Goal: Complete application form: Complete application form

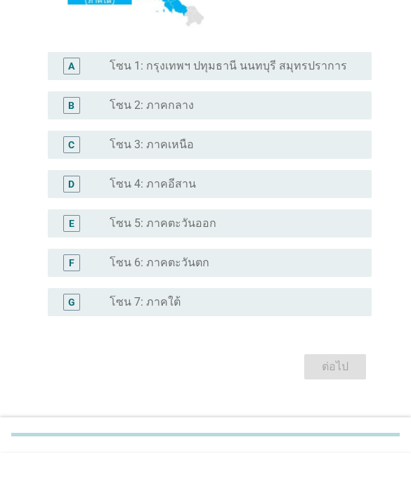
scroll to position [270, 0]
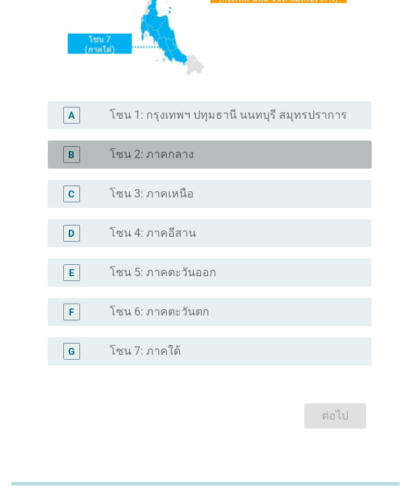
click at [254, 162] on div "radio_button_unchecked โซน 2: ภาคกลาง" at bounding box center [230, 155] width 240 height 14
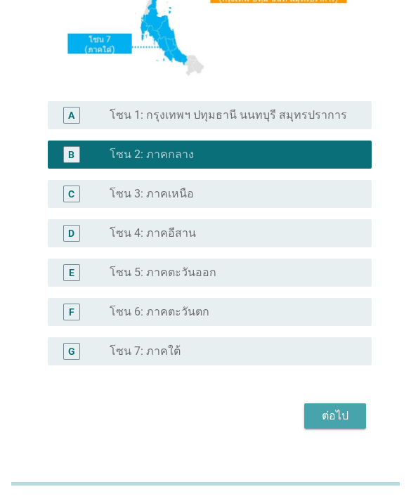
click at [324, 428] on button "ต่อไป" at bounding box center [335, 415] width 62 height 25
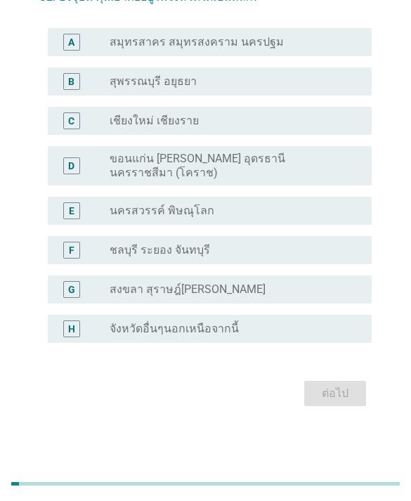
scroll to position [0, 0]
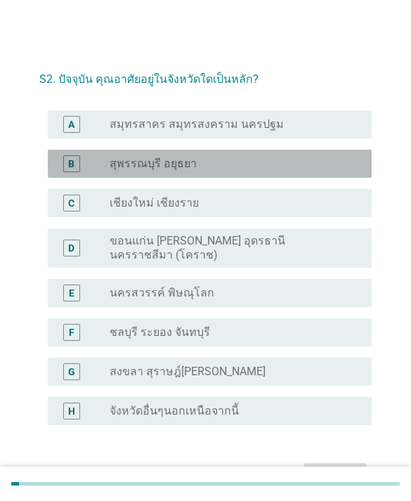
click at [287, 164] on div "radio_button_unchecked สุพรรณบุรี อยุธยา" at bounding box center [230, 164] width 240 height 14
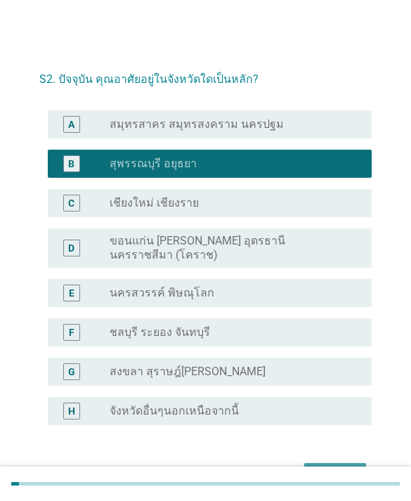
click at [339, 476] on div "ต่อไป" at bounding box center [334, 475] width 39 height 17
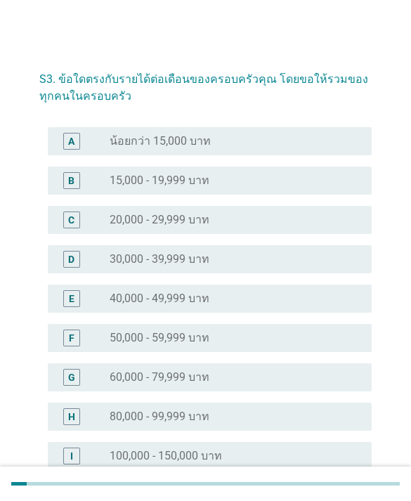
click at [262, 227] on div "radio_button_unchecked 20,000 - 29,999 บาท" at bounding box center [235, 219] width 251 height 17
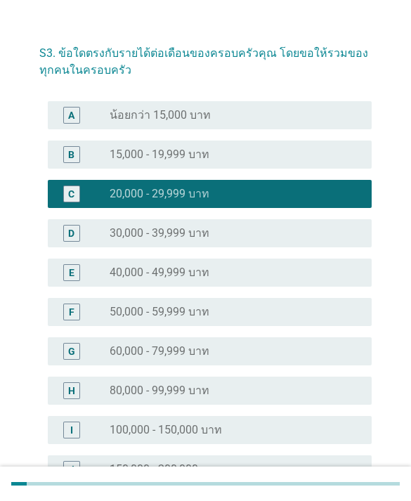
scroll to position [161, 0]
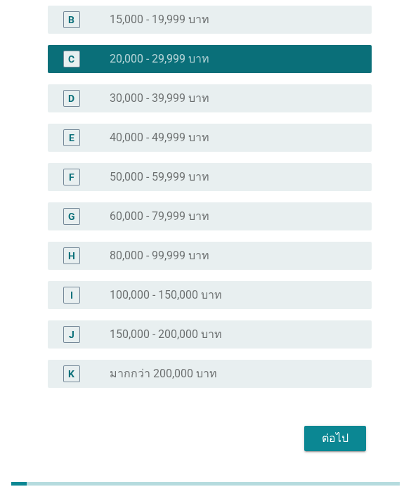
click at [341, 431] on div "ต่อไป" at bounding box center [334, 438] width 39 height 17
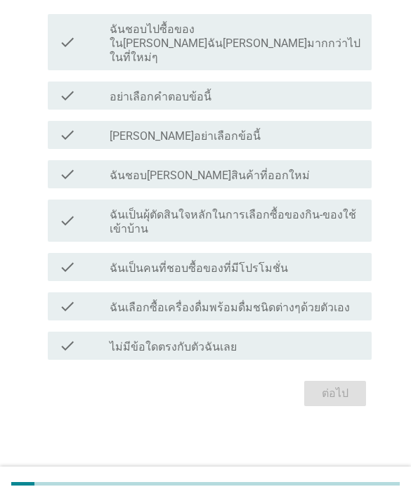
scroll to position [0, 0]
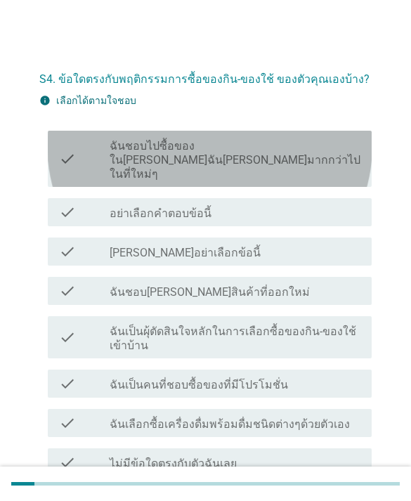
click at [313, 140] on label "ฉันชอบไปซื้อของใน[PERSON_NAME]ฉัน[PERSON_NAME]มากกว่าไปในที่ใหม่ๆ" at bounding box center [235, 160] width 251 height 42
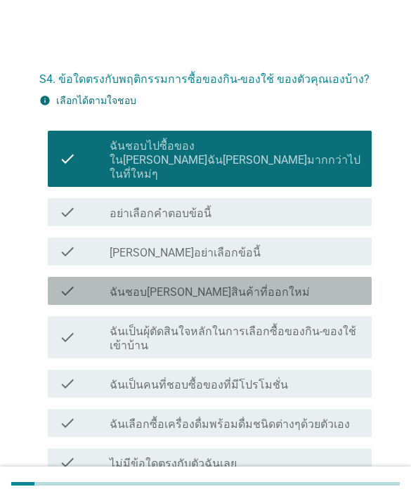
click at [260, 277] on div "check check_box_outline_blank ฉันชอบ[PERSON_NAME]สินค้าที่ออกใหม่" at bounding box center [210, 291] width 324 height 28
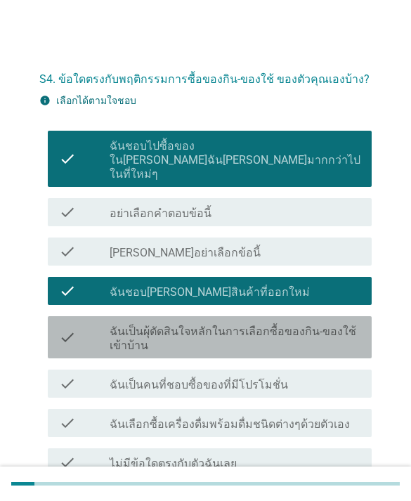
click at [254, 325] on label "ฉันเป็นผุ้ตัดสินใจหลักในการเลือกซื้อของกิน-ของใช้เข้าบ้าน" at bounding box center [235, 339] width 251 height 28
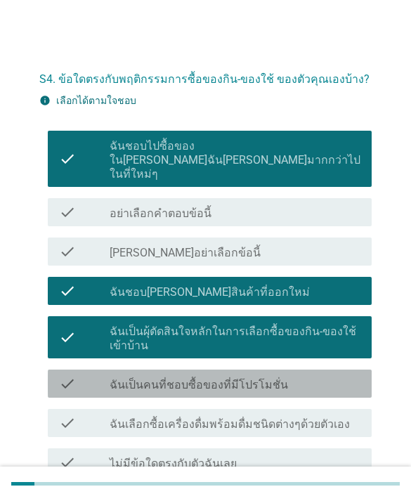
click at [227, 378] on label "ฉันเป็นคนที่ชอบซื้อของที่มีโปรโมชั่น" at bounding box center [199, 385] width 178 height 14
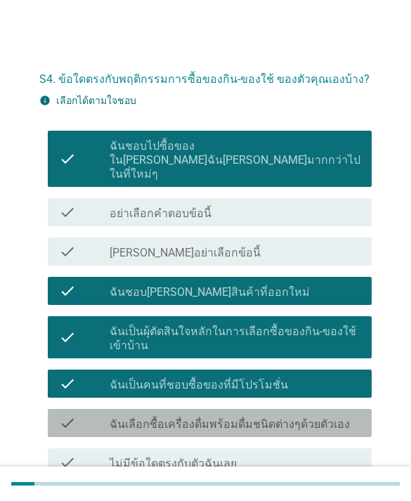
click at [211, 417] on label "ฉันเลือกซื้อเครื่องดื่มพร้อมดื่มชนิดต่างๆด้วยตัวเอง" at bounding box center [230, 424] width 240 height 14
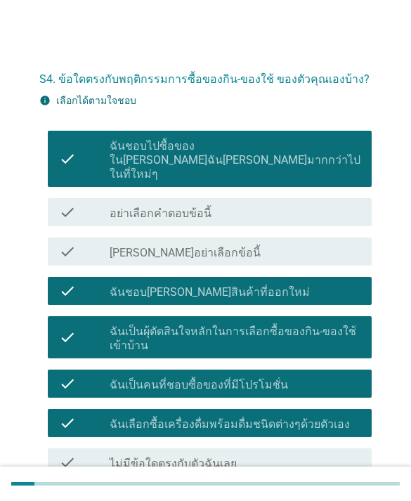
click at [344, 500] on div "ต่อไป" at bounding box center [334, 510] width 39 height 17
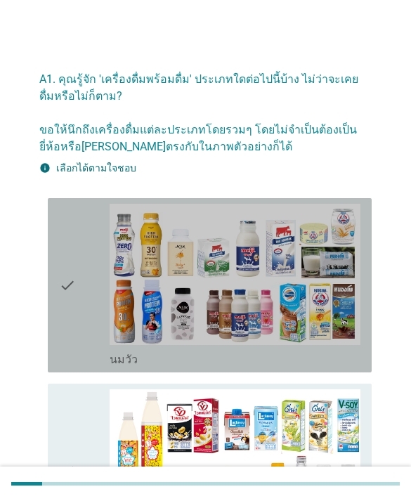
click at [95, 301] on div "check" at bounding box center [84, 285] width 51 height 163
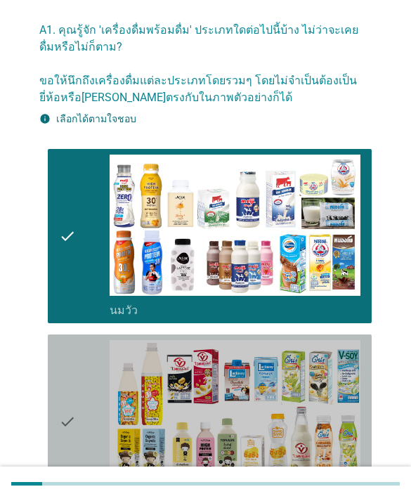
click at [84, 399] on div "check" at bounding box center [84, 421] width 51 height 163
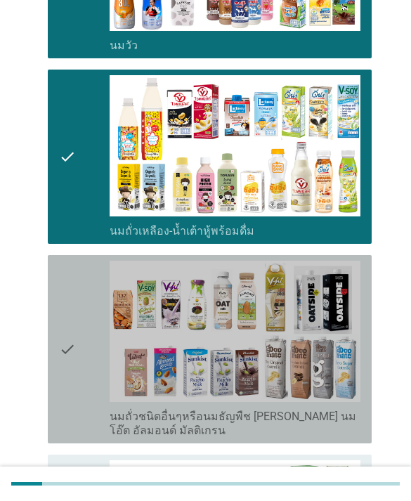
click at [80, 330] on div "check" at bounding box center [84, 349] width 51 height 177
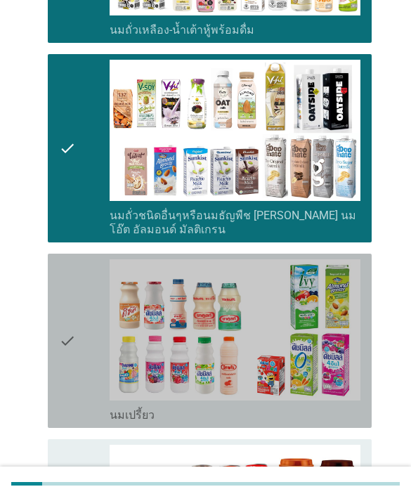
click at [89, 331] on div "check" at bounding box center [84, 340] width 51 height 163
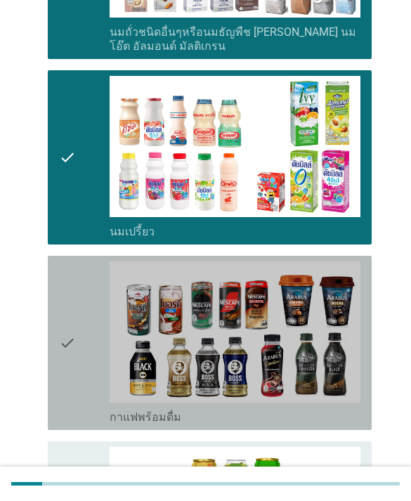
click at [86, 336] on div "check" at bounding box center [84, 342] width 51 height 163
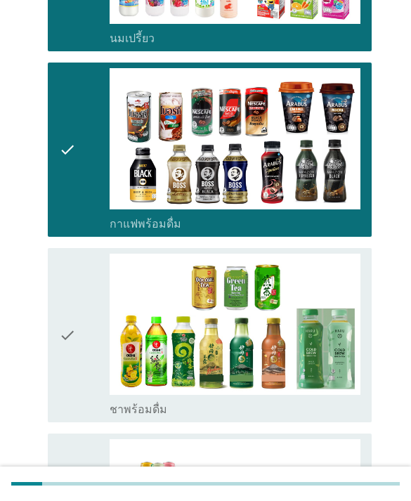
click at [81, 334] on div "check" at bounding box center [84, 335] width 51 height 163
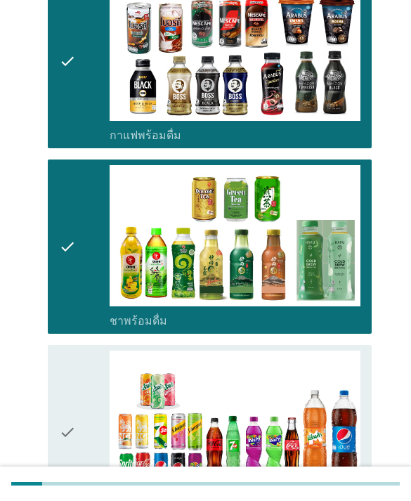
click at [71, 399] on icon "check" at bounding box center [67, 432] width 17 height 163
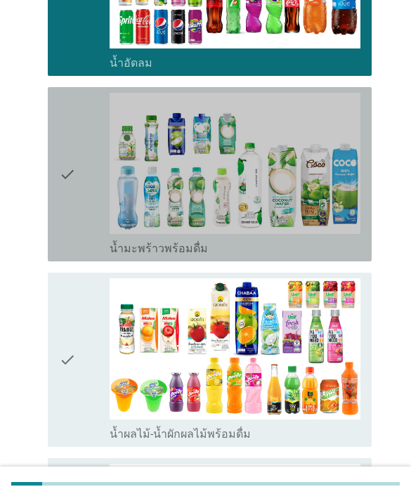
click at [102, 224] on div "check" at bounding box center [84, 174] width 51 height 163
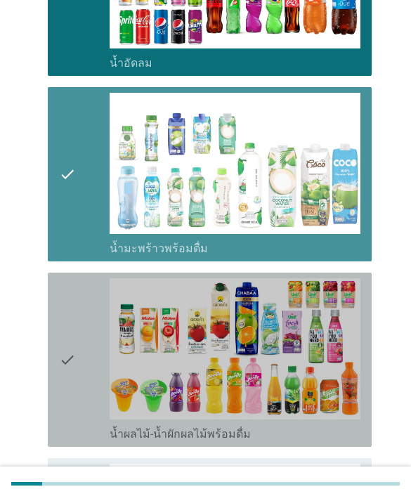
click at [79, 319] on div "check" at bounding box center [84, 359] width 51 height 163
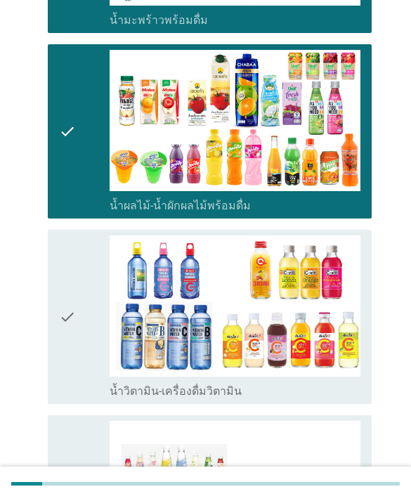
click at [103, 280] on div "check" at bounding box center [84, 316] width 51 height 163
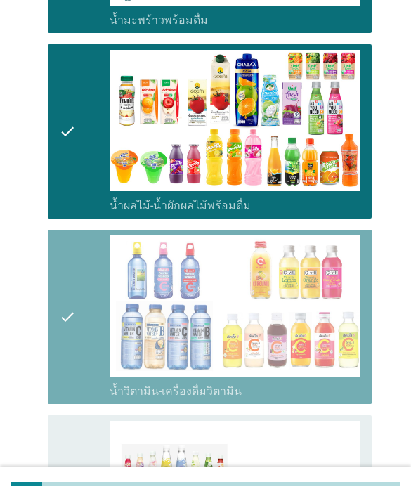
click at [68, 403] on div "check check_box_outline_blank น้ำวิตามิน-เครื่องดื่มวิตามิน" at bounding box center [210, 317] width 324 height 174
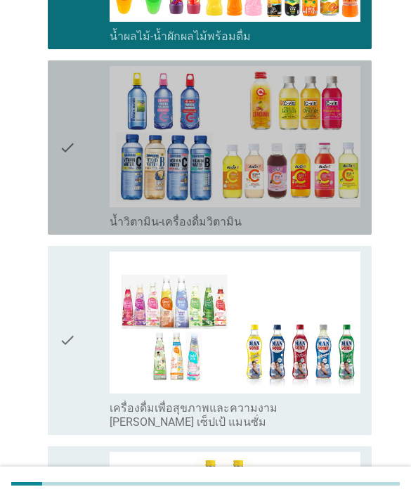
click at [94, 191] on div "check" at bounding box center [84, 147] width 51 height 163
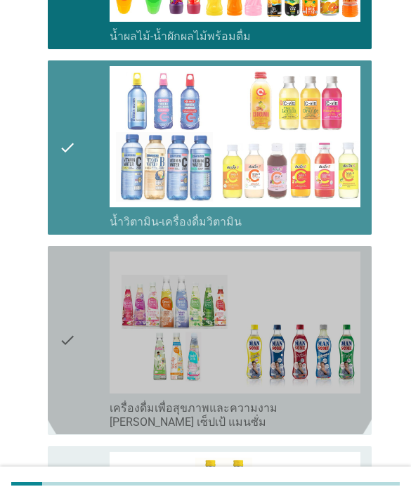
click at [84, 304] on div "check" at bounding box center [84, 339] width 51 height 177
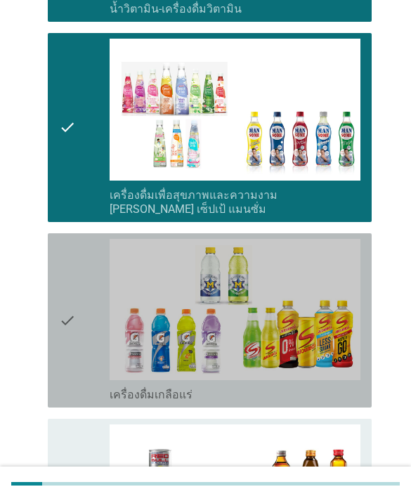
scroll to position [2036, 0]
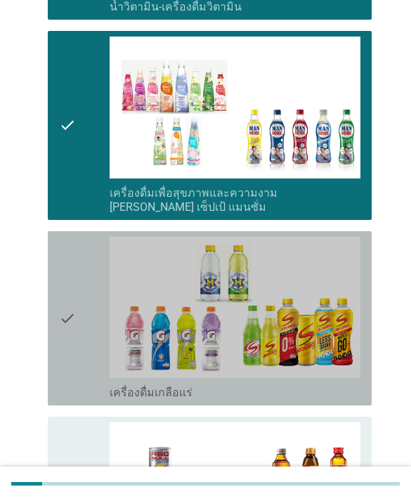
click at [90, 269] on div "check" at bounding box center [84, 318] width 51 height 163
click at [66, 438] on icon "check" at bounding box center [67, 503] width 17 height 163
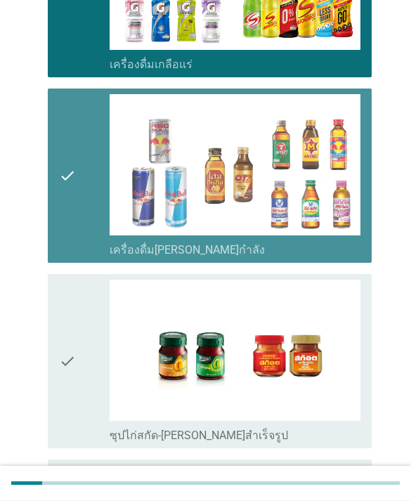
scroll to position [2403, 0]
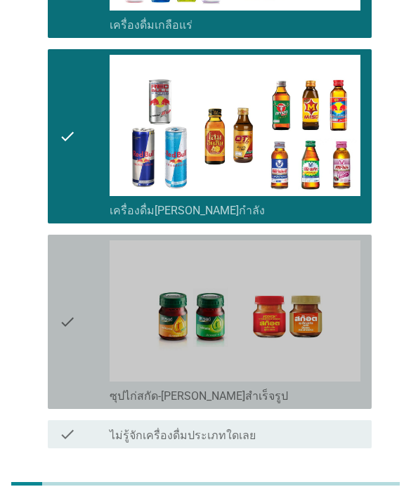
click at [73, 272] on icon "check" at bounding box center [67, 321] width 17 height 163
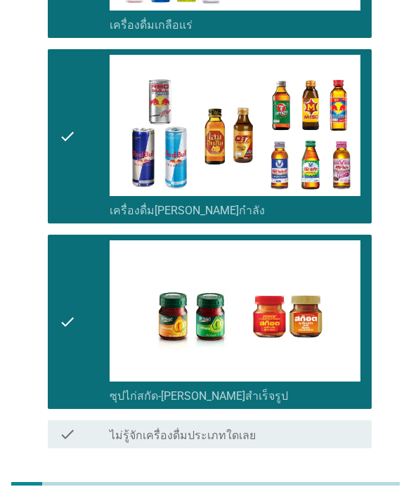
click at [334, 473] on div "ต่อไป" at bounding box center [334, 481] width 39 height 17
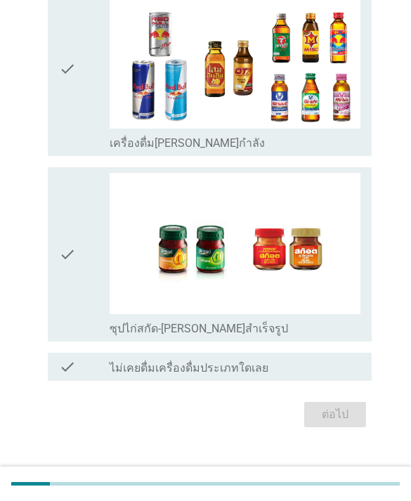
scroll to position [0, 0]
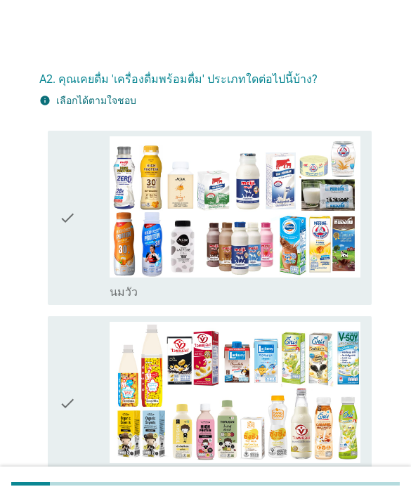
click at [76, 273] on div "check" at bounding box center [84, 217] width 51 height 163
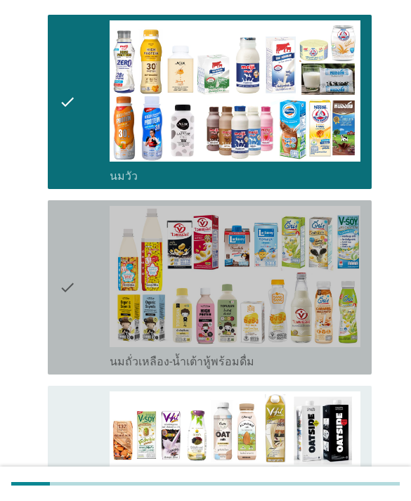
click at [73, 326] on icon "check" at bounding box center [67, 287] width 17 height 163
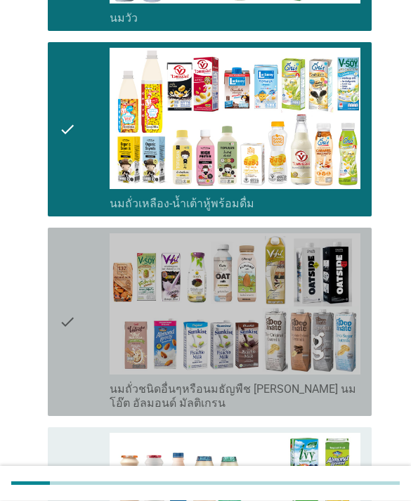
scroll to position [275, 0]
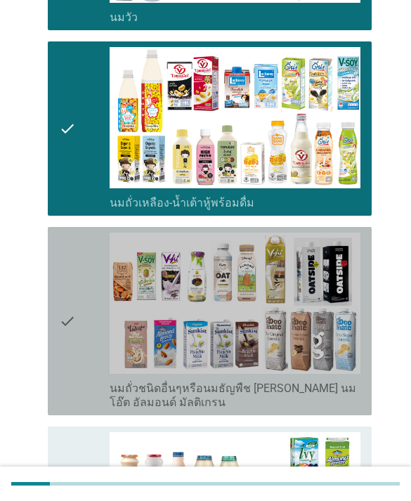
click at [93, 307] on div "check" at bounding box center [84, 321] width 51 height 177
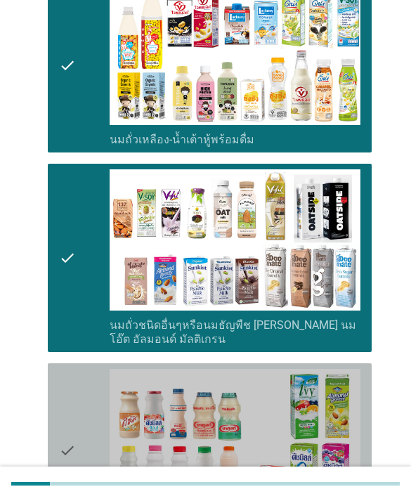
click at [75, 398] on icon "check" at bounding box center [67, 450] width 17 height 163
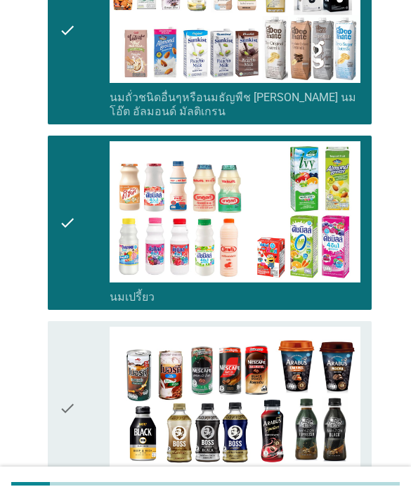
scroll to position [576, 0]
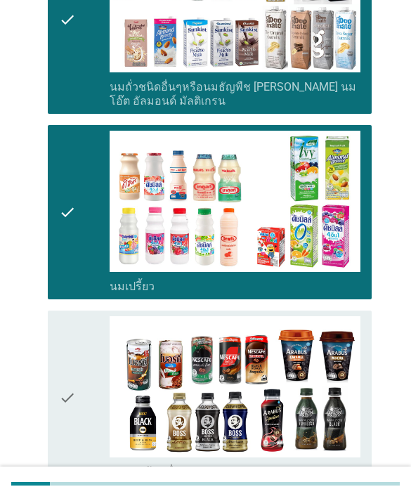
click at [91, 421] on div "check" at bounding box center [84, 397] width 51 height 163
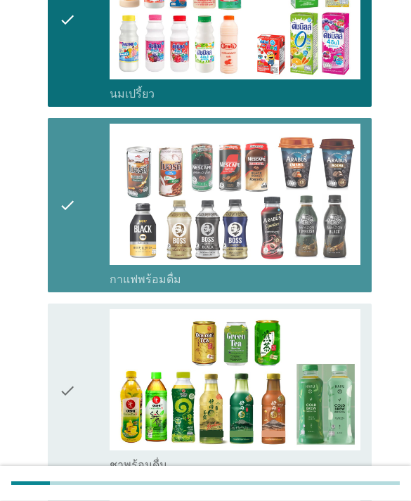
scroll to position [768, 0]
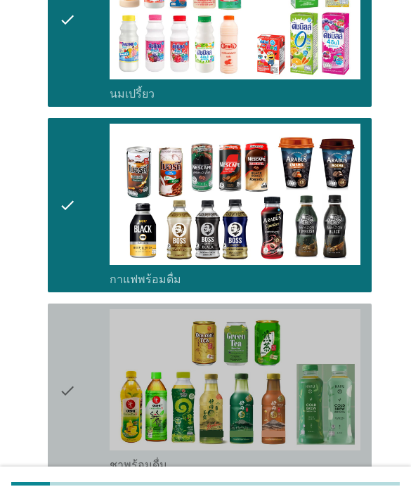
click at [79, 365] on div "check" at bounding box center [84, 390] width 51 height 163
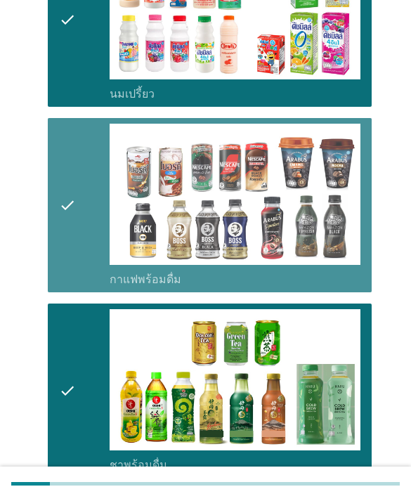
click at [91, 221] on div "check" at bounding box center [84, 205] width 51 height 163
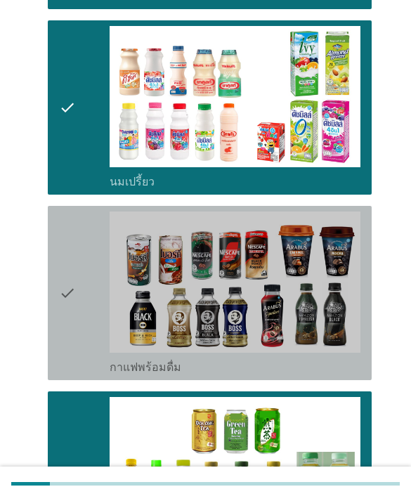
click at [77, 322] on div "check" at bounding box center [84, 292] width 51 height 163
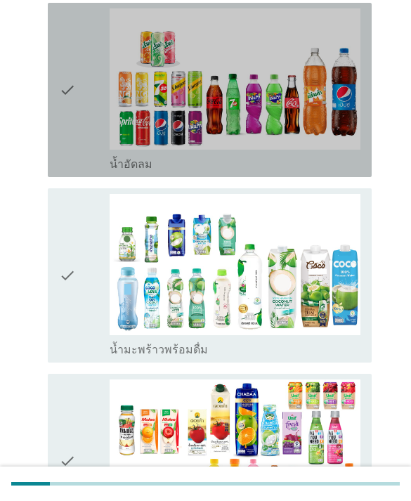
click at [92, 167] on div "check" at bounding box center [84, 89] width 51 height 163
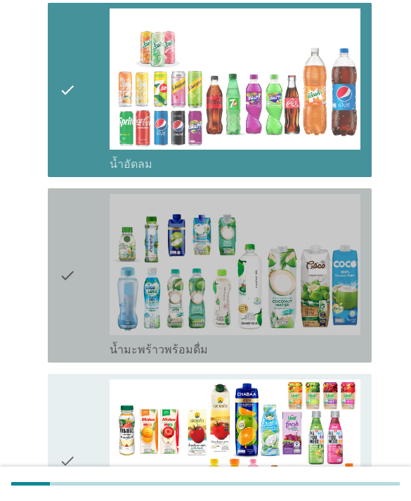
click at [83, 251] on div "check" at bounding box center [84, 275] width 51 height 163
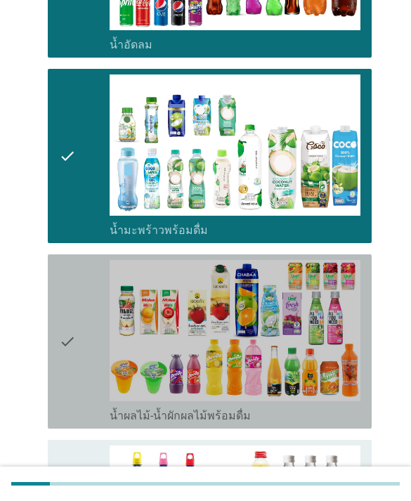
click at [77, 327] on div "check" at bounding box center [84, 341] width 51 height 163
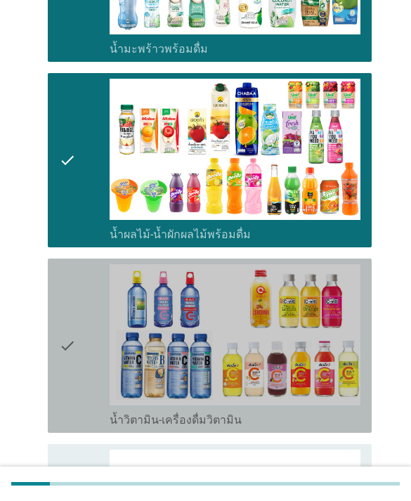
click at [83, 343] on div "check" at bounding box center [84, 345] width 51 height 163
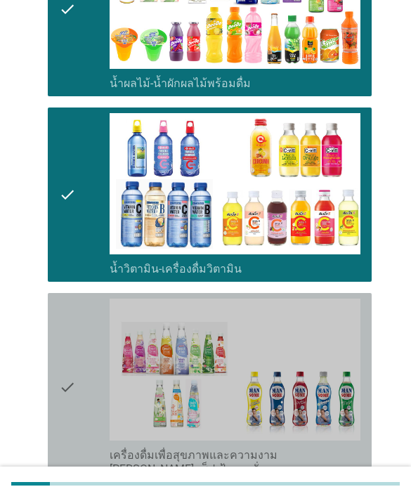
click at [92, 358] on div "check" at bounding box center [84, 387] width 51 height 177
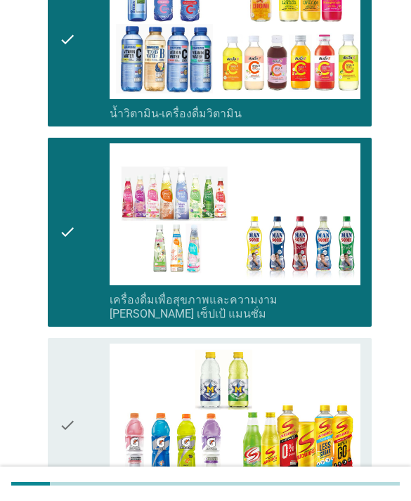
click at [86, 395] on div "check" at bounding box center [84, 424] width 51 height 163
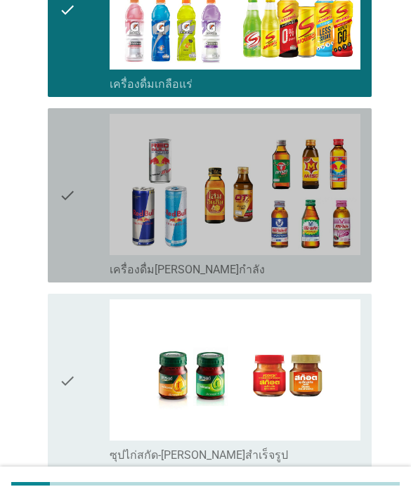
click at [81, 228] on div "check" at bounding box center [84, 195] width 51 height 163
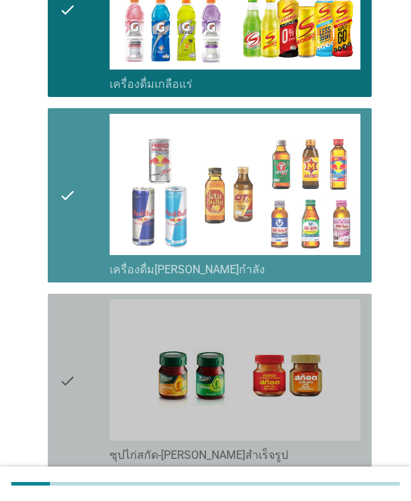
click at [79, 353] on div "check" at bounding box center [84, 380] width 51 height 163
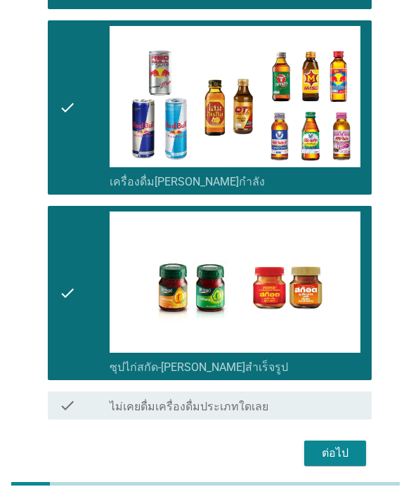
click at [336, 445] on div "ต่อไป" at bounding box center [334, 453] width 39 height 17
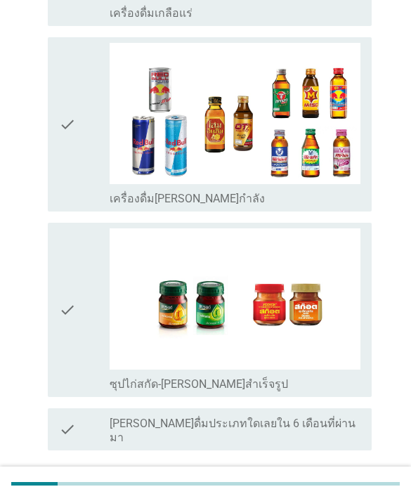
scroll to position [0, 0]
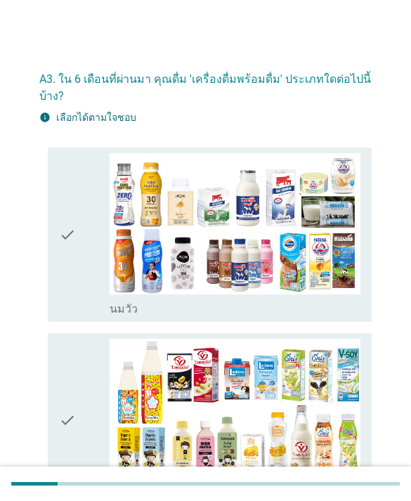
click at [91, 252] on div "check" at bounding box center [84, 234] width 51 height 163
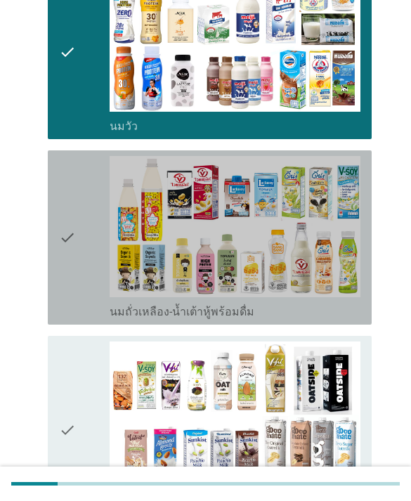
scroll to position [184, 0]
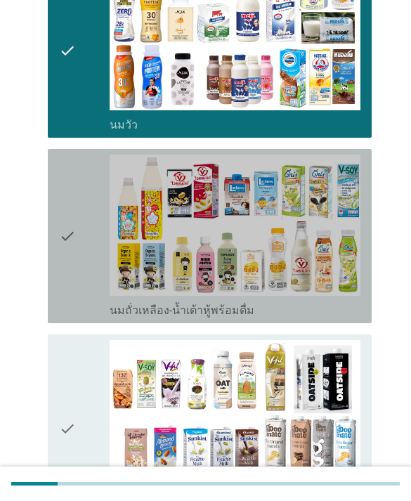
click at [76, 263] on div "check" at bounding box center [84, 236] width 51 height 163
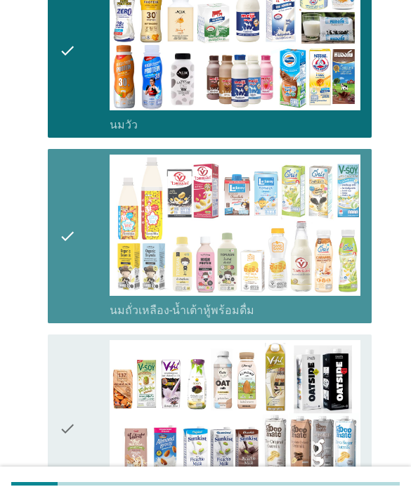
click at [89, 268] on div "check" at bounding box center [84, 236] width 51 height 163
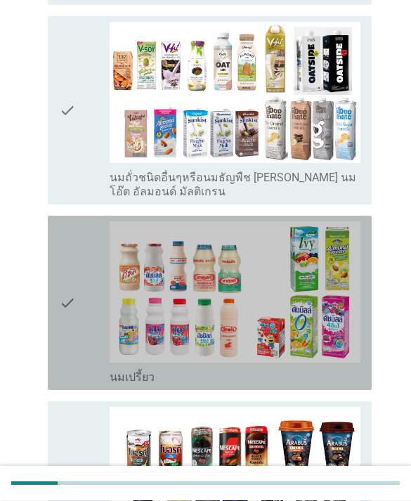
scroll to position [503, 0]
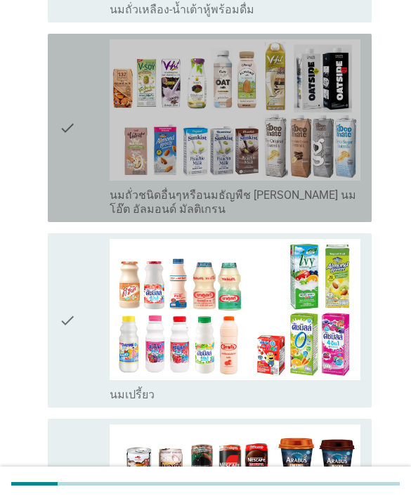
click at [80, 185] on div "check" at bounding box center [84, 127] width 51 height 177
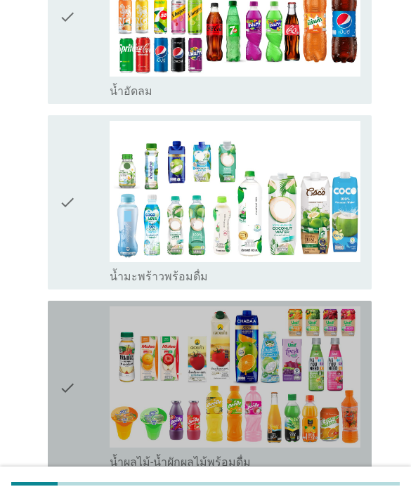
scroll to position [1344, 0]
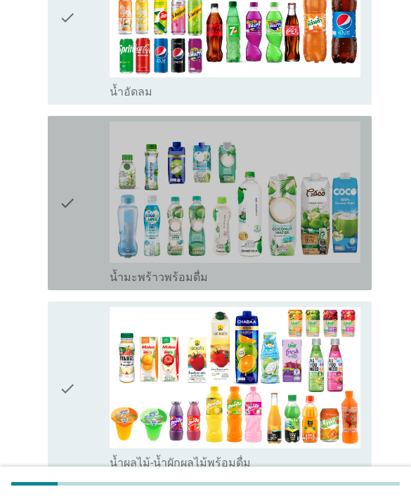
click at [84, 246] on div "check" at bounding box center [84, 203] width 51 height 163
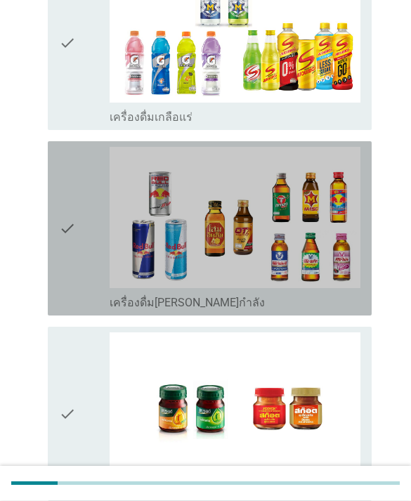
scroll to position [2381, 0]
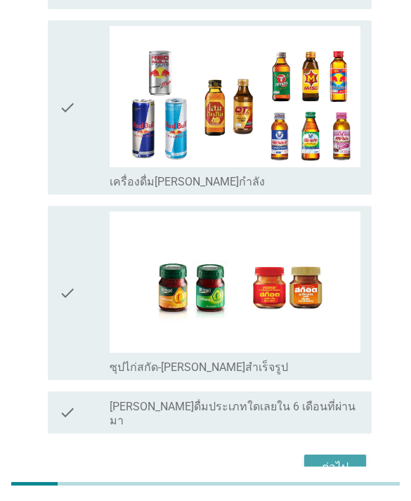
click at [335, 459] on div "ต่อไป" at bounding box center [334, 467] width 39 height 17
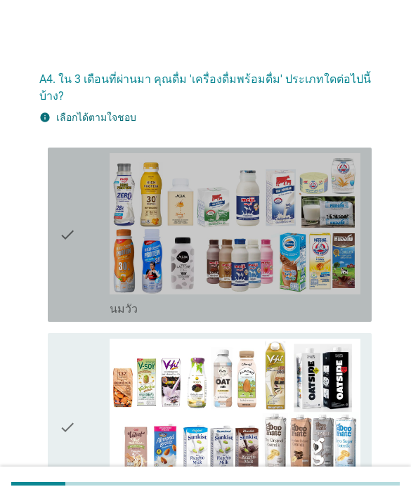
click at [91, 273] on div "check" at bounding box center [84, 234] width 51 height 163
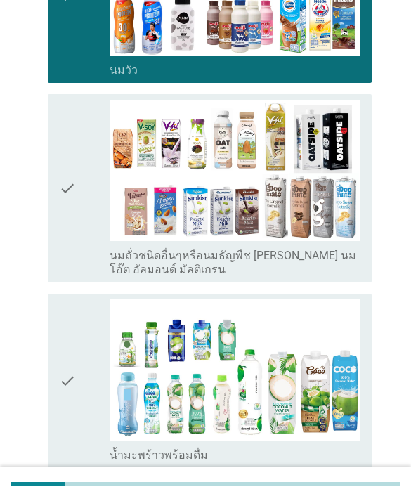
scroll to position [341, 0]
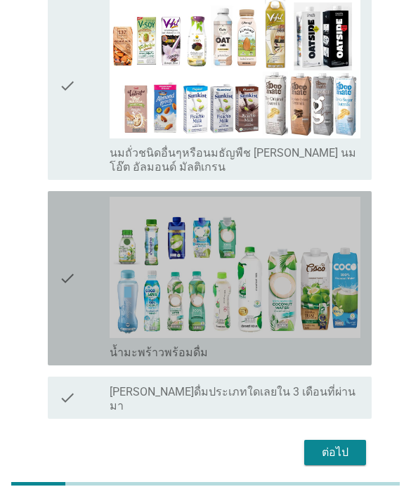
click at [81, 279] on div "check" at bounding box center [84, 278] width 51 height 163
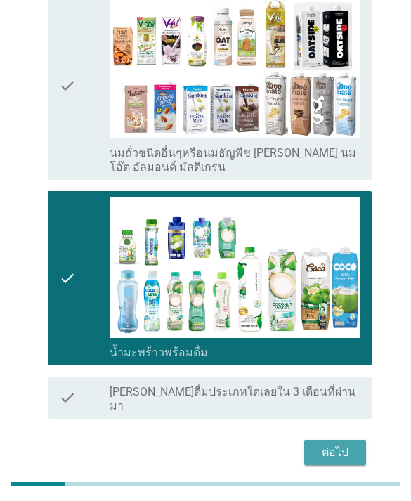
click at [347, 444] on div "ต่อไป" at bounding box center [334, 452] width 39 height 17
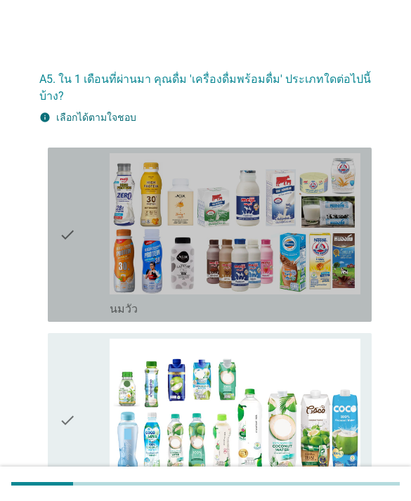
click at [84, 308] on div "check" at bounding box center [84, 234] width 51 height 163
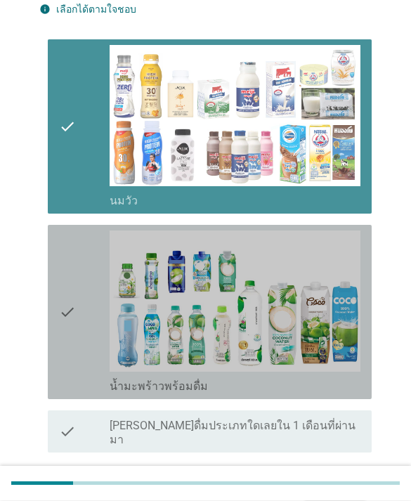
scroll to position [142, 0]
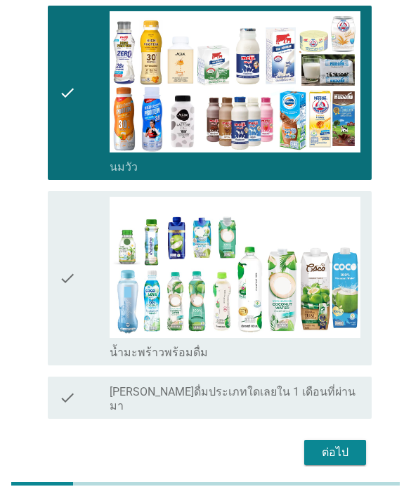
click at [331, 444] on div "ต่อไป" at bounding box center [334, 452] width 39 height 17
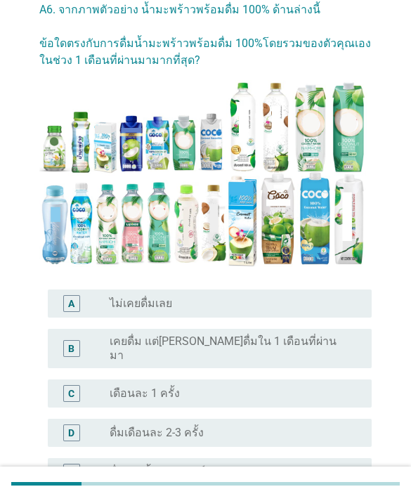
scroll to position [71, 0]
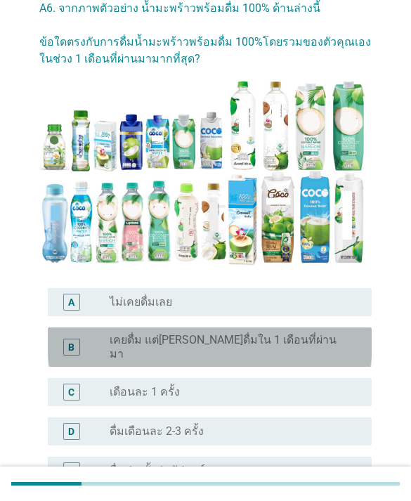
click at [199, 347] on label "เคยดื่ม แต่[PERSON_NAME]ดื่มใน 1 เดือนที่ผ่านมา" at bounding box center [230, 347] width 240 height 28
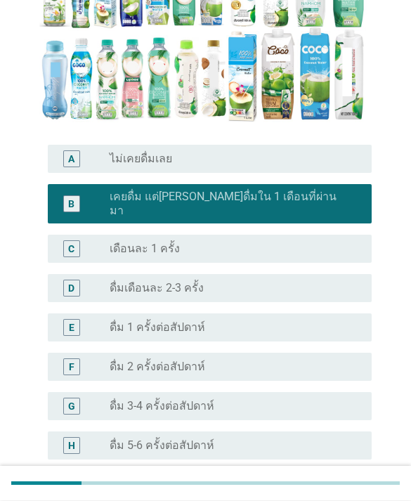
scroll to position [353, 0]
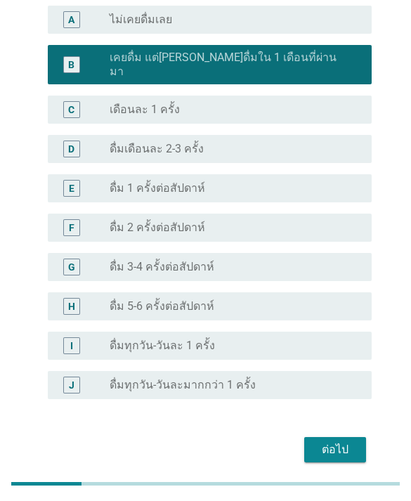
click at [331, 441] on div "ต่อไป" at bounding box center [334, 449] width 39 height 17
